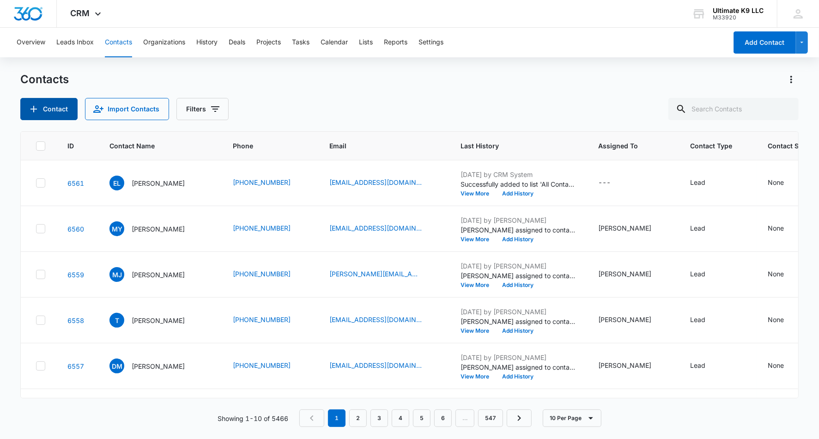
click at [34, 111] on icon "Add Contact" at bounding box center [33, 109] width 6 height 6
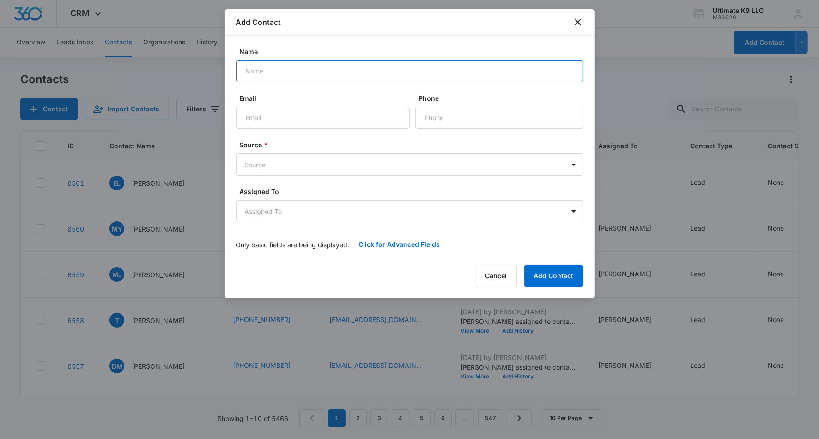
click at [286, 75] on input "Name" at bounding box center [410, 71] width 348 height 22
type input "[PERSON_NAME]"
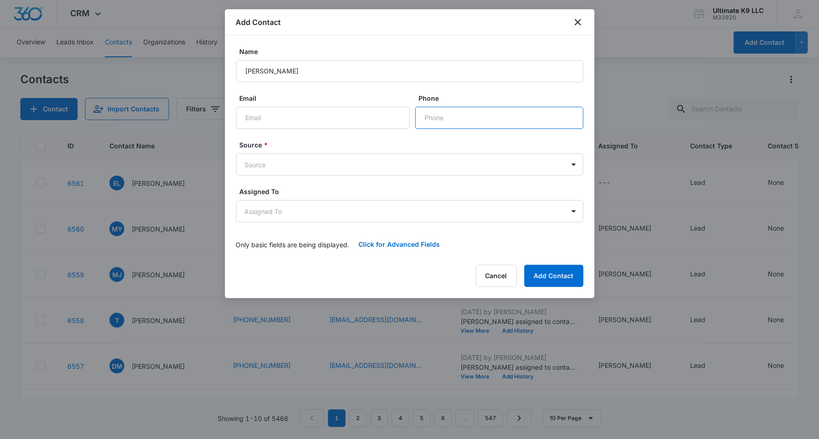
click at [508, 117] on input "Phone" at bounding box center [499, 118] width 168 height 22
type input "[PHONE_NUMBER]"
click at [511, 163] on body "CRM Apps Reputation Websites Forms CRM Email Social Shop Payments POS Content A…" at bounding box center [409, 219] width 819 height 439
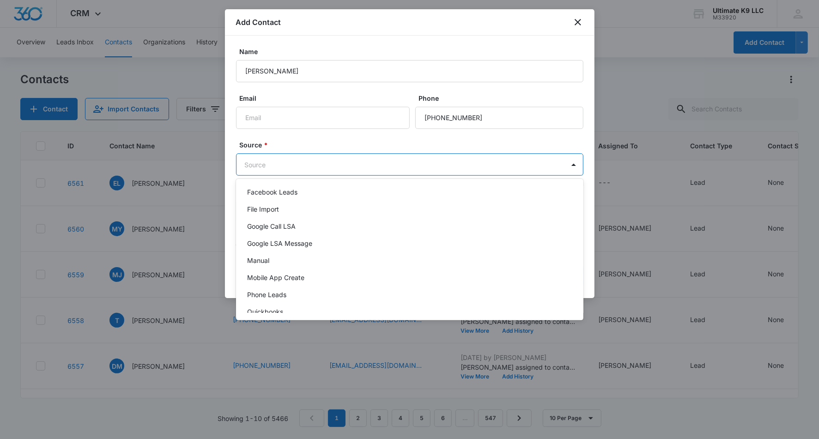
scroll to position [30, 0]
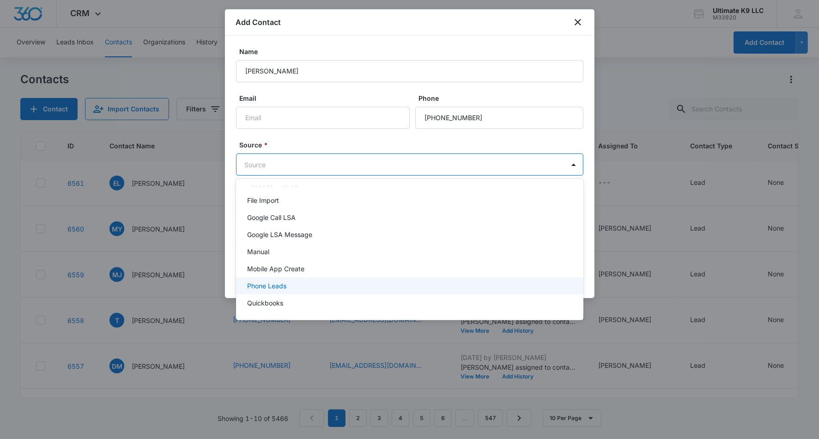
click at [537, 285] on div "Phone Leads" at bounding box center [408, 286] width 323 height 10
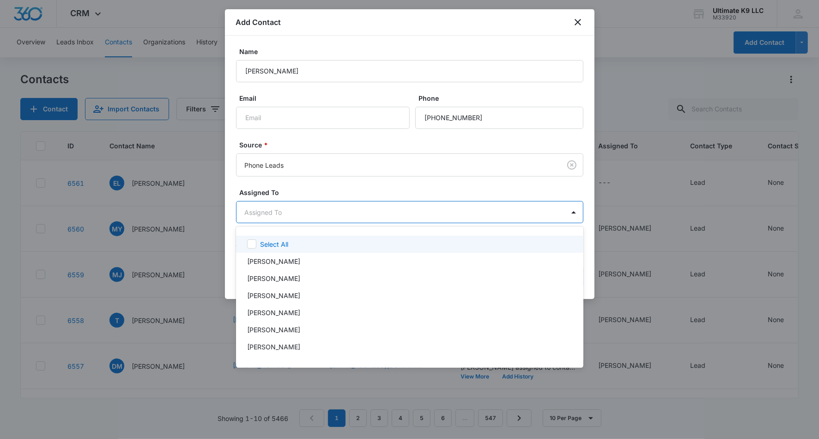
click at [551, 211] on body "CRM Apps Reputation Websites Forms CRM Email Social Shop Payments POS Content A…" at bounding box center [409, 219] width 819 height 439
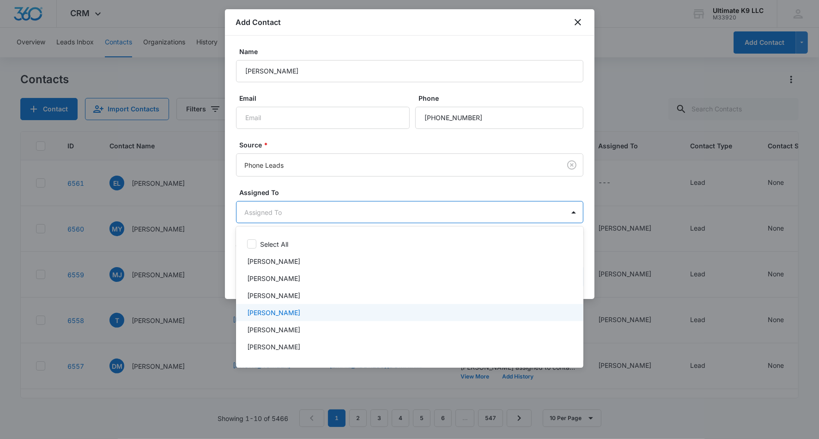
click at [507, 309] on div "[PERSON_NAME]" at bounding box center [408, 313] width 323 height 10
click at [526, 181] on div at bounding box center [409, 219] width 819 height 439
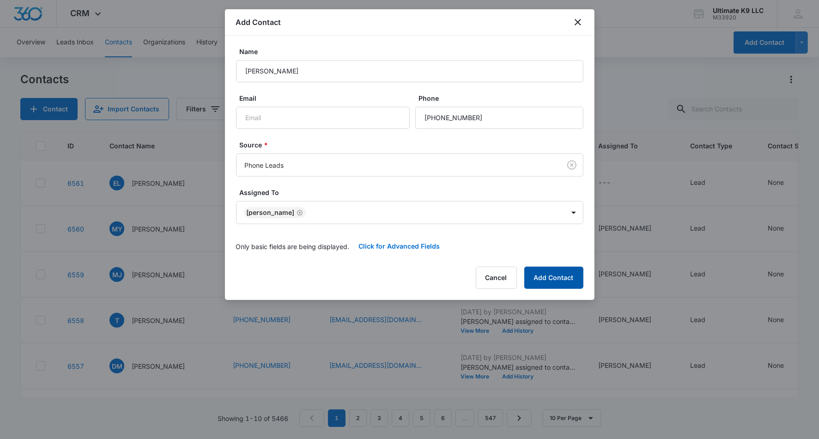
click at [556, 274] on button "Add Contact" at bounding box center [554, 278] width 59 height 22
